Goal: Task Accomplishment & Management: Manage account settings

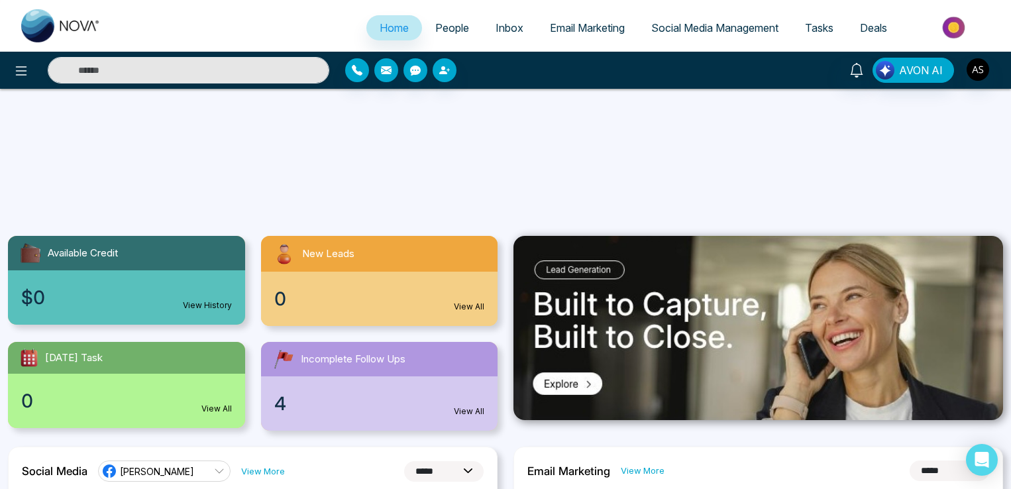
select select "*"
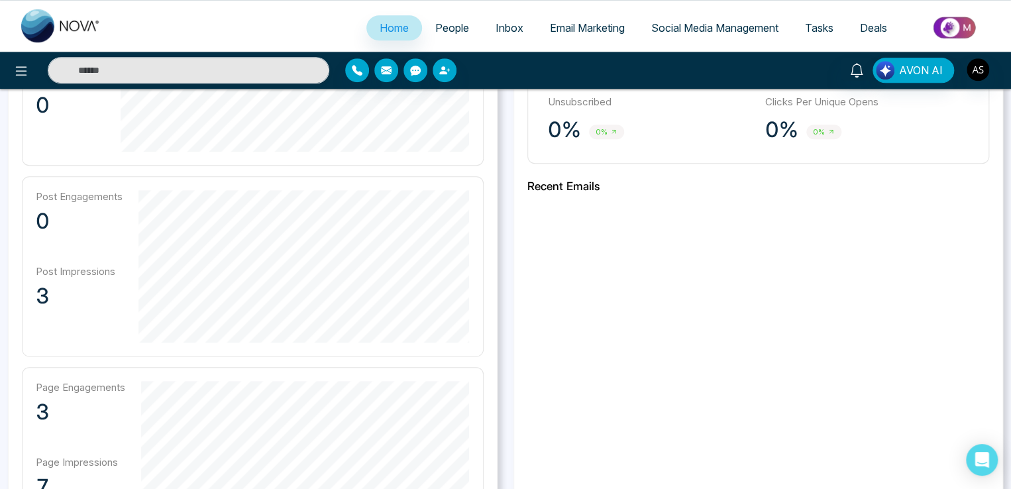
click at [660, 33] on span "Social Media Management" at bounding box center [714, 27] width 127 height 13
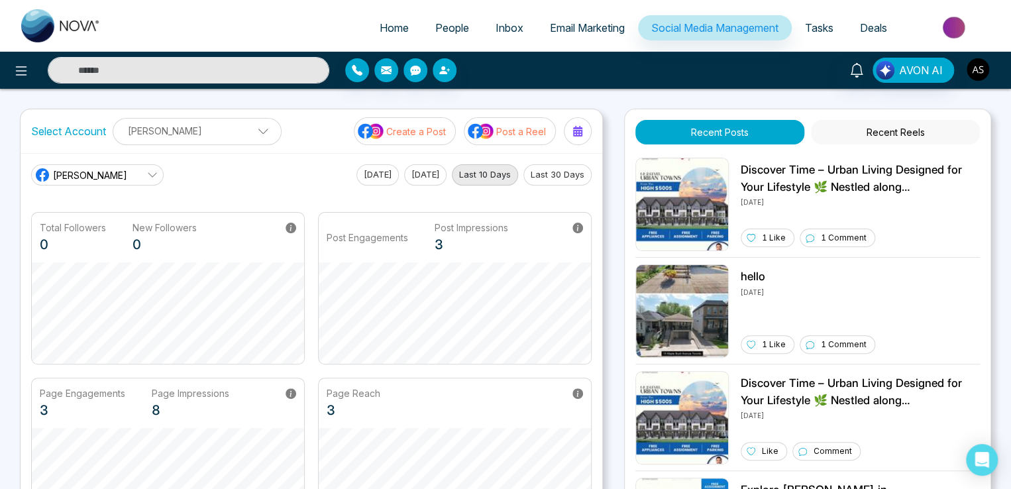
click at [970, 72] on img "button" at bounding box center [978, 69] width 23 height 23
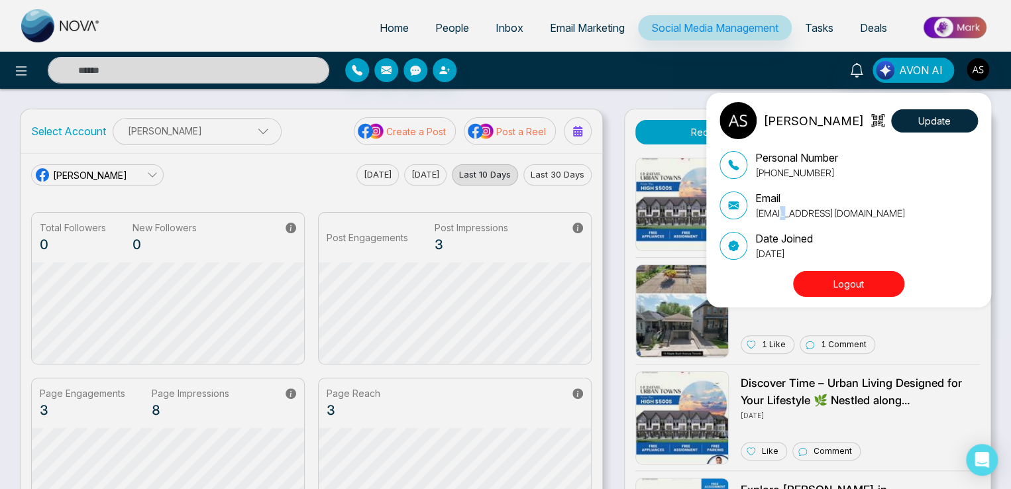
drag, startPoint x: 779, startPoint y: 213, endPoint x: 787, endPoint y: 213, distance: 7.9
click at [787, 213] on p "[EMAIL_ADDRESS][DOMAIN_NAME]" at bounding box center [830, 213] width 150 height 14
click at [223, 127] on div "[PERSON_NAME] Update Personal Number [PHONE_NUMBER] Email [EMAIL_ADDRESS][DOMAI…" at bounding box center [505, 244] width 1011 height 489
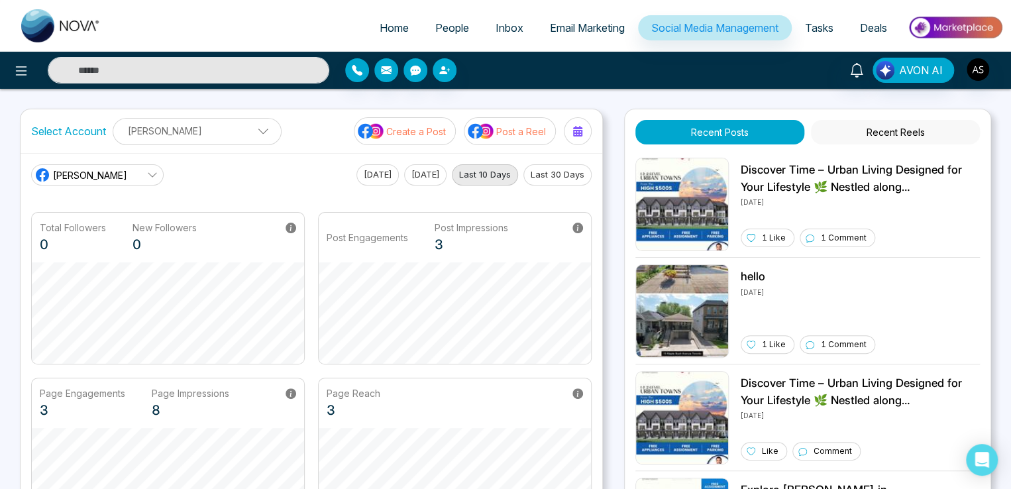
click at [218, 131] on p "[PERSON_NAME]" at bounding box center [197, 131] width 152 height 22
click at [291, 227] on icon at bounding box center [291, 228] width 11 height 11
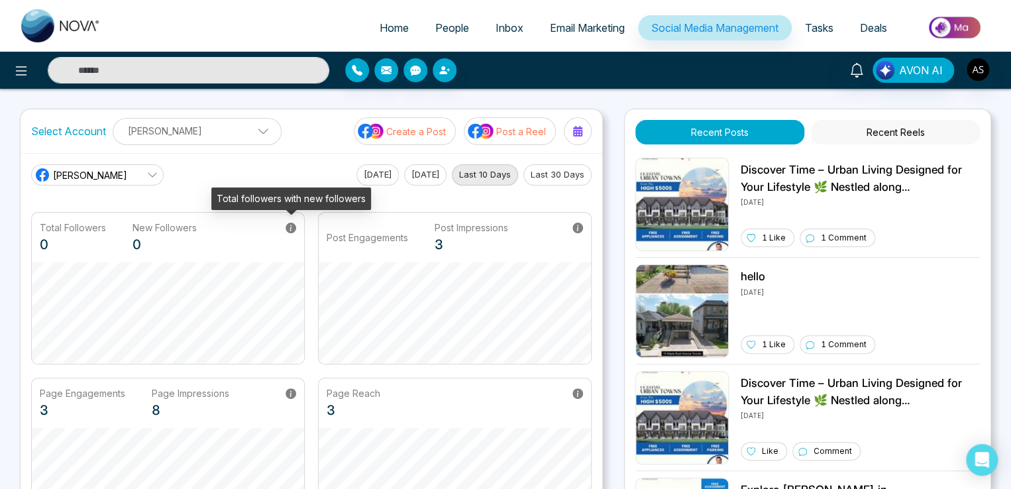
click at [291, 227] on icon at bounding box center [291, 228] width 11 height 11
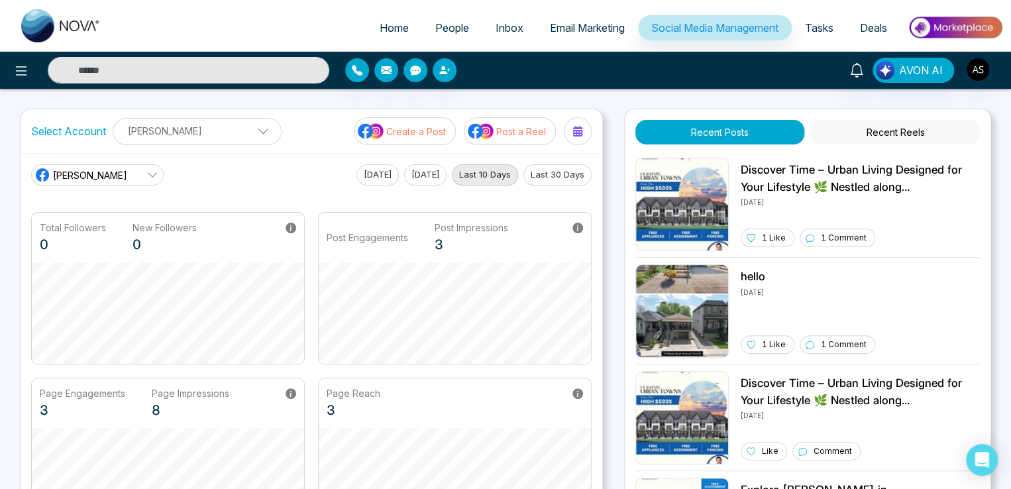
click at [435, 23] on span "People" at bounding box center [452, 27] width 34 height 13
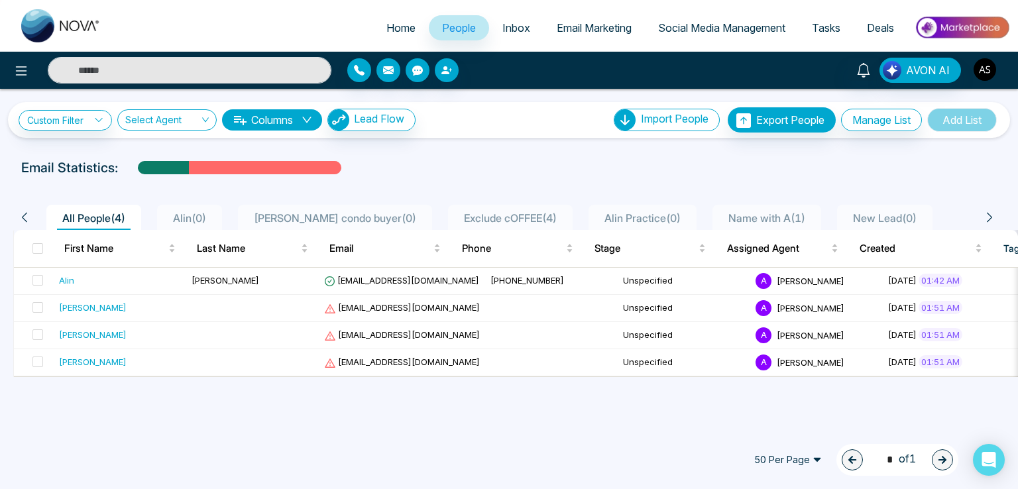
click at [990, 68] on img "button" at bounding box center [984, 69] width 23 height 23
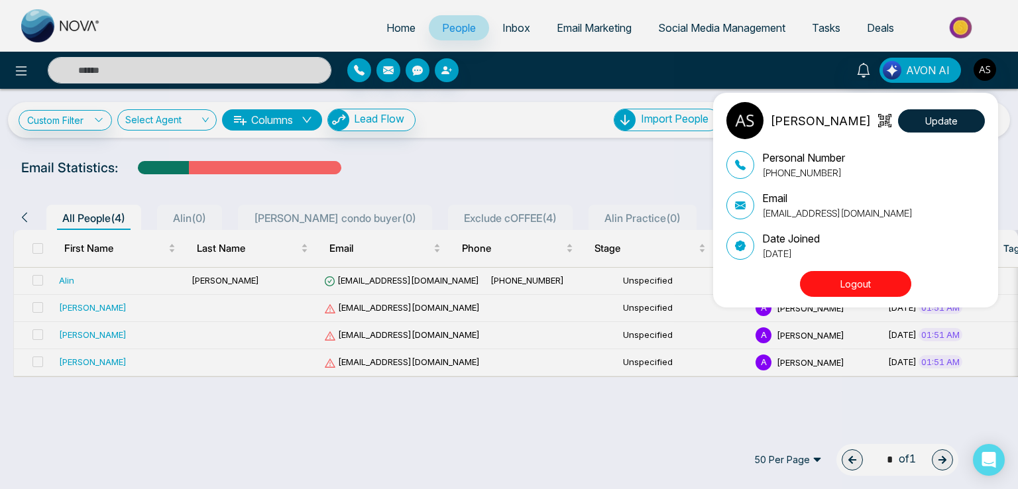
click at [829, 290] on button "Logout" at bounding box center [855, 284] width 111 height 26
